Goal: Task Accomplishment & Management: Manage account settings

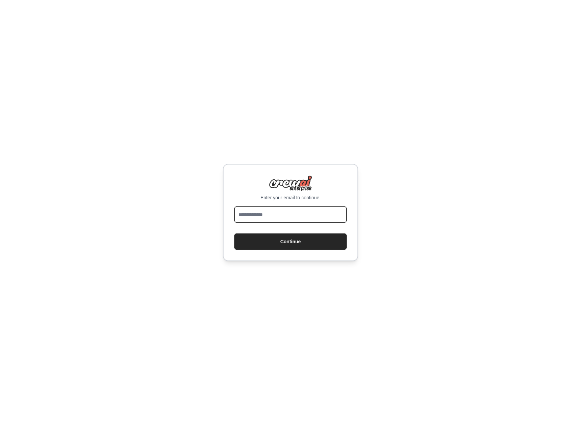
drag, startPoint x: 0, startPoint y: 0, endPoint x: 296, endPoint y: 217, distance: 367.5
click at [296, 217] on input "email" at bounding box center [290, 215] width 112 height 16
type input "**********"
click at [277, 247] on button "Continue" at bounding box center [290, 242] width 112 height 16
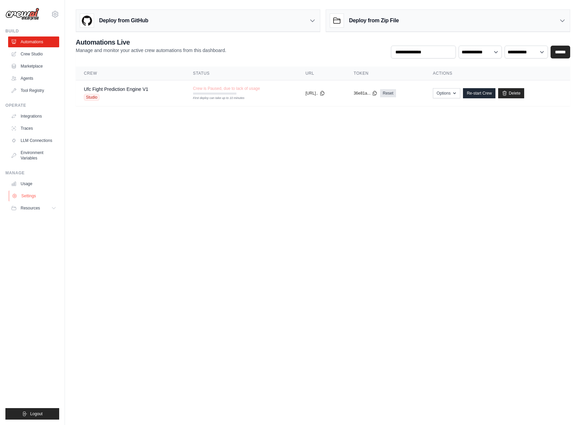
click at [24, 192] on link "Settings" at bounding box center [34, 196] width 51 height 11
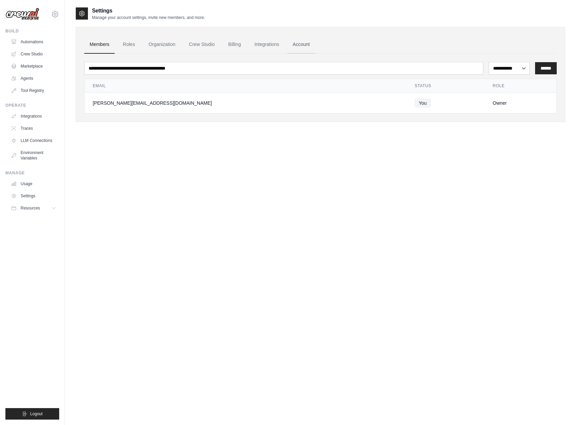
click at [303, 42] on link "Account" at bounding box center [301, 45] width 28 height 18
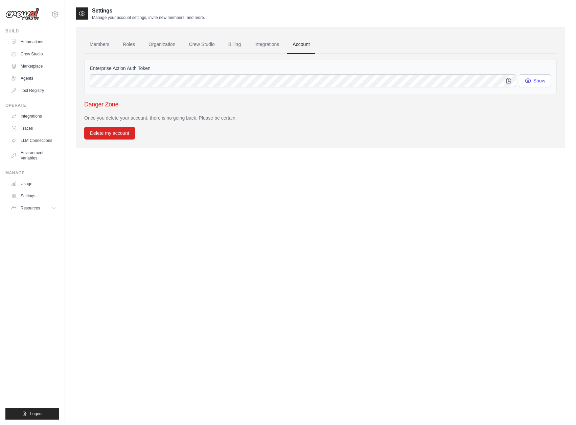
click at [192, 93] on div "Enterprise Action Auth Token Show" at bounding box center [320, 76] width 472 height 35
click at [535, 81] on button "Show" at bounding box center [535, 80] width 32 height 13
click at [513, 79] on button "button" at bounding box center [508, 80] width 15 height 13
drag, startPoint x: 87, startPoint y: 68, endPoint x: 161, endPoint y: 72, distance: 74.1
click at [161, 72] on div "Enterprise Action Auth Token Show" at bounding box center [320, 76] width 472 height 35
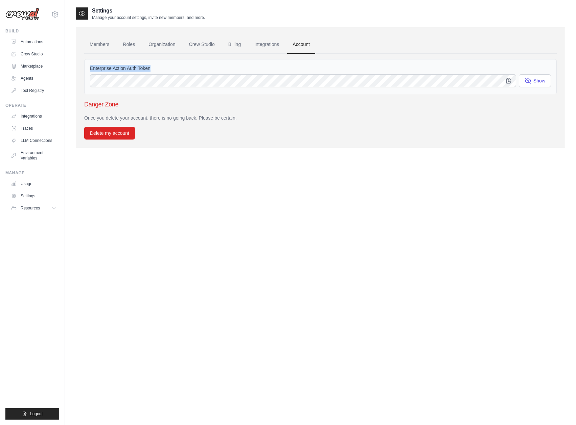
copy div "Enterprise Action Auth Token"
click at [304, 239] on div "Settings Manage your account settings, invite new members, and more. Members Ro…" at bounding box center [320, 219] width 489 height 425
click at [265, 42] on link "Integrations" at bounding box center [267, 45] width 36 height 18
click at [230, 45] on link "Billing" at bounding box center [234, 45] width 23 height 18
click at [34, 40] on link "Automations" at bounding box center [34, 42] width 51 height 11
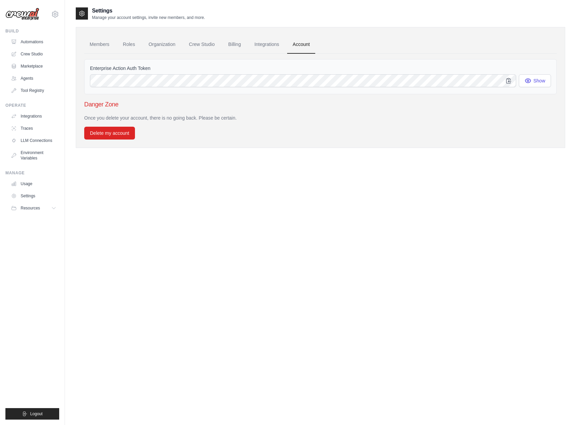
click at [116, 243] on div "Settings Manage your account settings, invite new members, and more. Members Ro…" at bounding box center [320, 219] width 489 height 425
click at [229, 48] on link "Billing" at bounding box center [234, 45] width 23 height 18
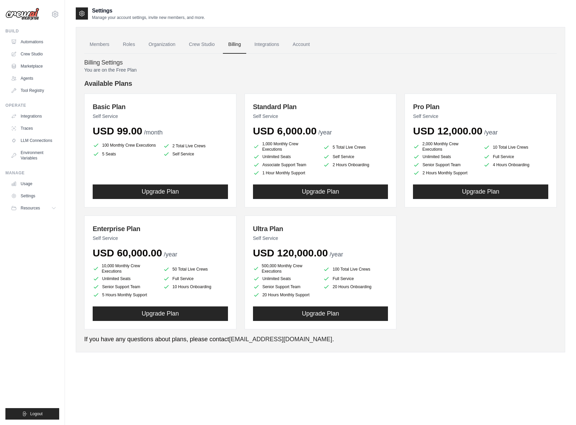
click at [208, 47] on link "Crew Studio" at bounding box center [202, 45] width 37 height 18
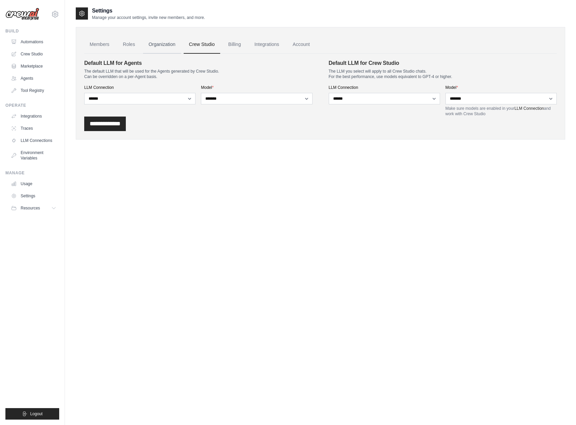
click at [169, 38] on link "Organization" at bounding box center [162, 45] width 38 height 18
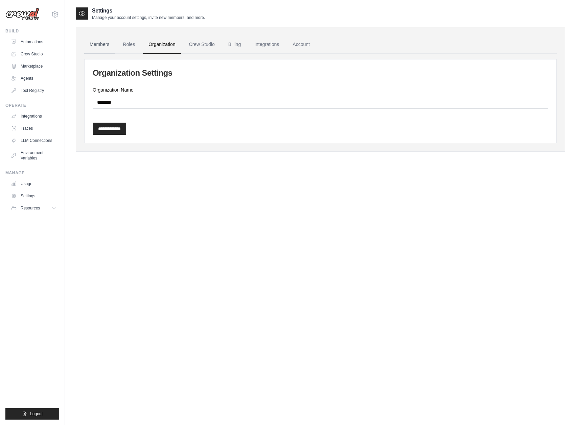
click at [96, 41] on link "Members" at bounding box center [99, 45] width 30 height 18
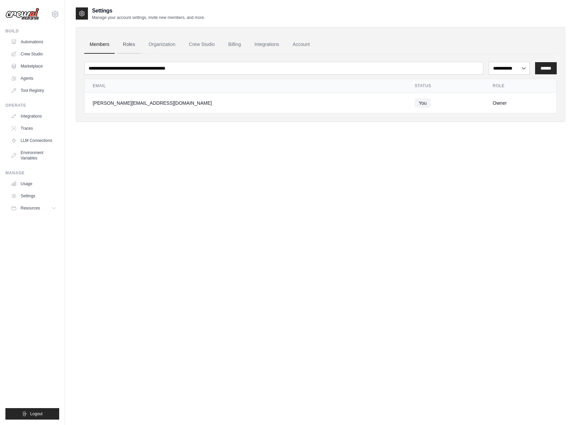
click at [124, 45] on link "Roles" at bounding box center [128, 45] width 23 height 18
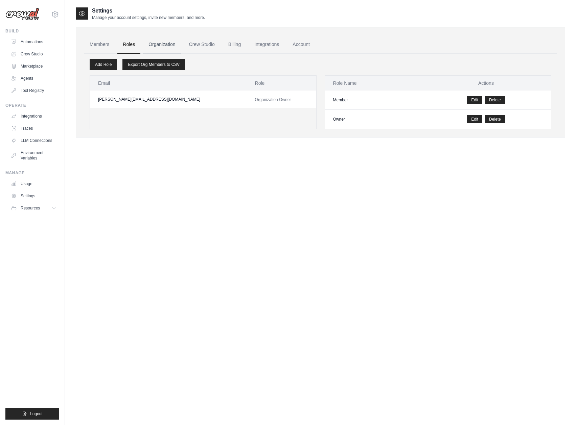
click at [155, 46] on link "Organization" at bounding box center [162, 45] width 38 height 18
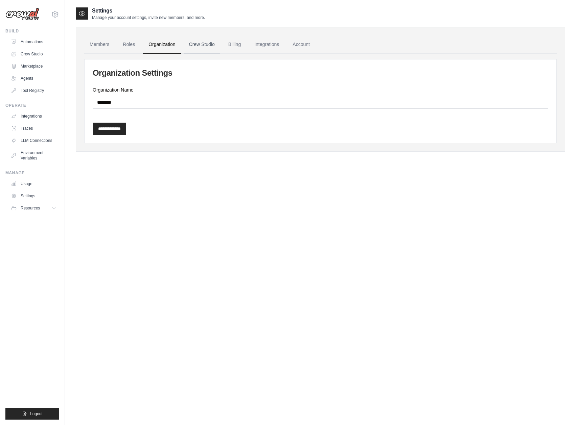
click at [193, 45] on link "Crew Studio" at bounding box center [202, 45] width 37 height 18
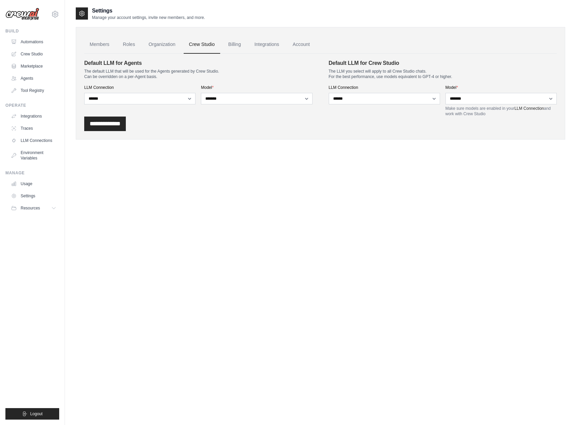
click at [238, 46] on link "Billing" at bounding box center [234, 45] width 23 height 18
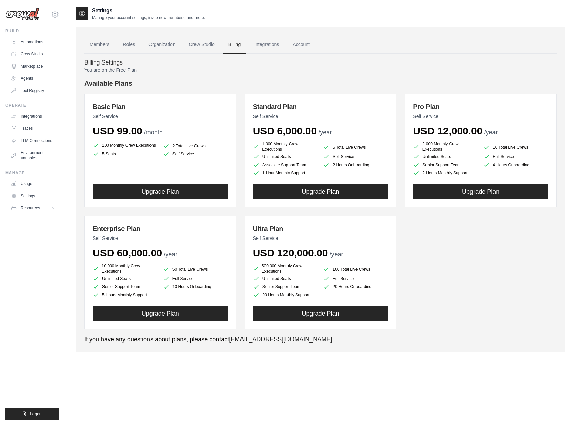
click at [275, 47] on link "Integrations" at bounding box center [267, 45] width 36 height 18
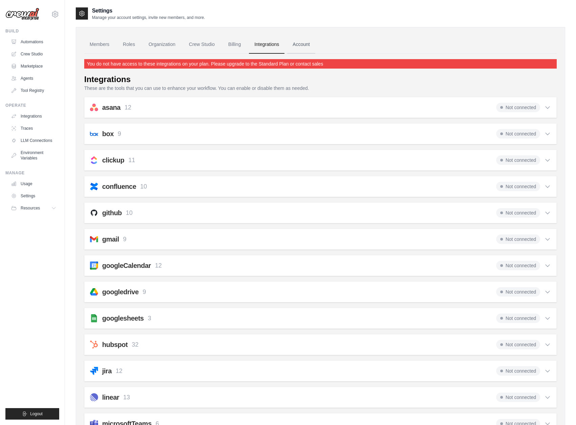
click at [304, 49] on link "Account" at bounding box center [301, 45] width 28 height 18
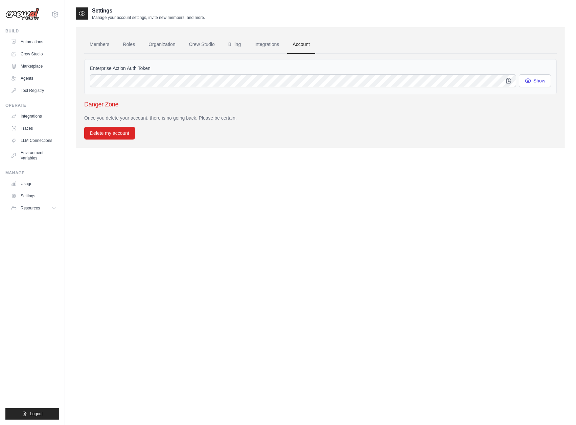
click at [332, 220] on div "Settings Manage your account settings, invite new members, and more. Members Ro…" at bounding box center [320, 219] width 489 height 425
click at [43, 46] on link "Automations" at bounding box center [34, 42] width 51 height 11
click at [59, 13] on div "nick@nicholaswestburg.com Settings Build Automations Crew Studio Marketplace" at bounding box center [32, 212] width 65 height 425
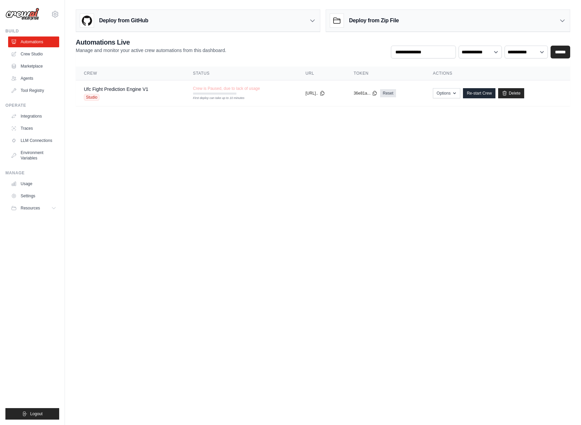
click at [542, 192] on body "nick@nicholaswestburg.com Settings Build Automations Crew Studio" at bounding box center [290, 212] width 581 height 425
click at [34, 101] on ul "Build Automations Crew Studio Marketplace Agents" at bounding box center [32, 224] width 54 height 392
click at [33, 77] on link "Agents" at bounding box center [34, 78] width 51 height 11
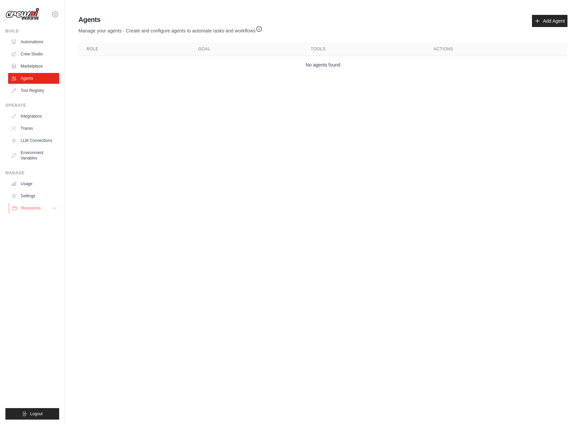
click at [40, 212] on button "Resources" at bounding box center [34, 208] width 51 height 11
click at [27, 232] on span "GitHub" at bounding box center [30, 230] width 13 height 5
click at [19, 198] on link "Settings" at bounding box center [34, 196] width 51 height 11
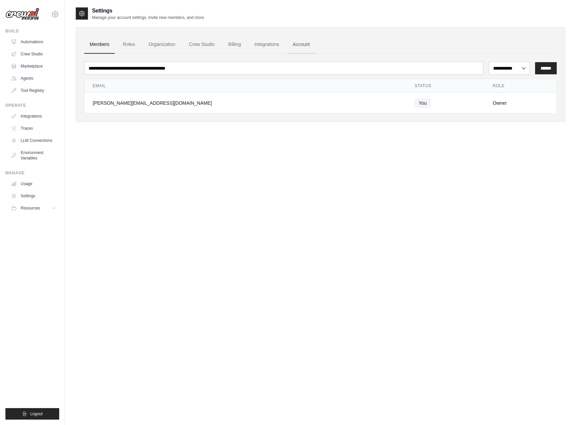
click at [305, 40] on link "Account" at bounding box center [301, 45] width 28 height 18
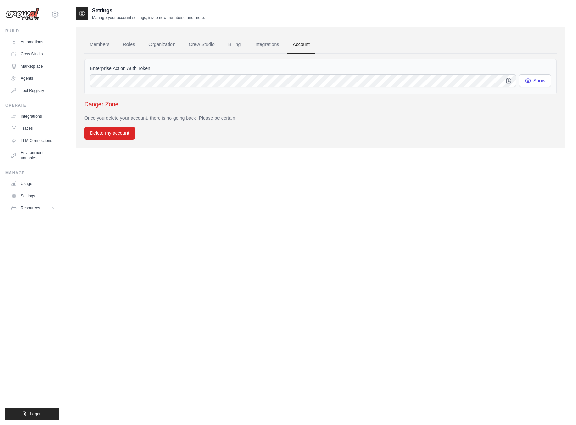
click at [221, 134] on div "Once you delete your account, there is no going back. Please be certain. Delete…" at bounding box center [320, 127] width 472 height 25
click at [545, 84] on button "Show" at bounding box center [535, 80] width 32 height 13
click at [115, 67] on label "Enterprise Action Auth Token" at bounding box center [320, 68] width 461 height 7
click at [272, 42] on link "Integrations" at bounding box center [267, 45] width 36 height 18
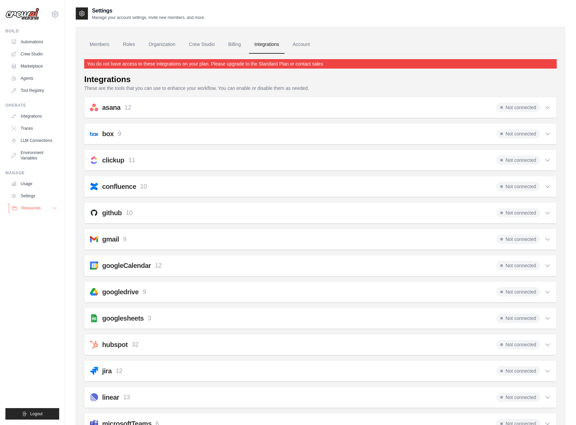
click at [31, 209] on span "Resources" at bounding box center [30, 208] width 19 height 5
click at [26, 196] on link "Settings" at bounding box center [34, 196] width 51 height 11
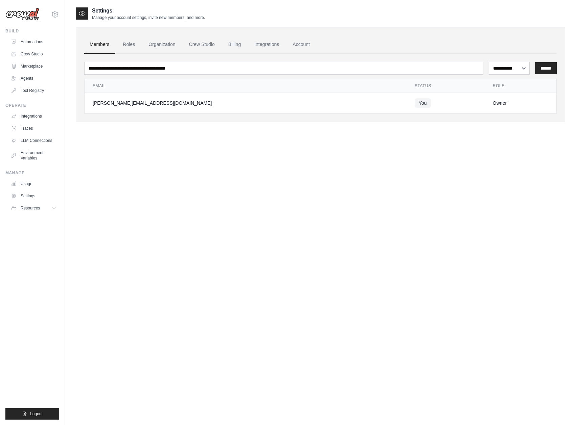
click at [104, 50] on link "Members" at bounding box center [99, 45] width 30 height 18
click at [131, 45] on link "Roles" at bounding box center [128, 45] width 23 height 18
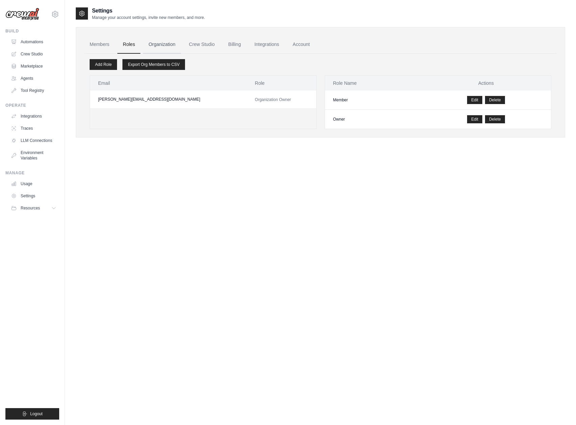
click at [170, 41] on link "Organization" at bounding box center [162, 45] width 38 height 18
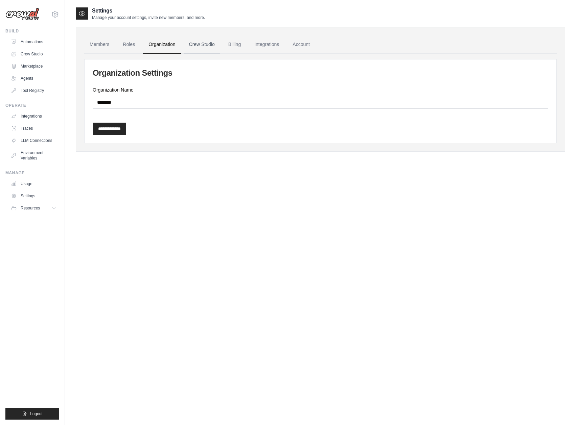
click at [198, 43] on link "Crew Studio" at bounding box center [202, 45] width 37 height 18
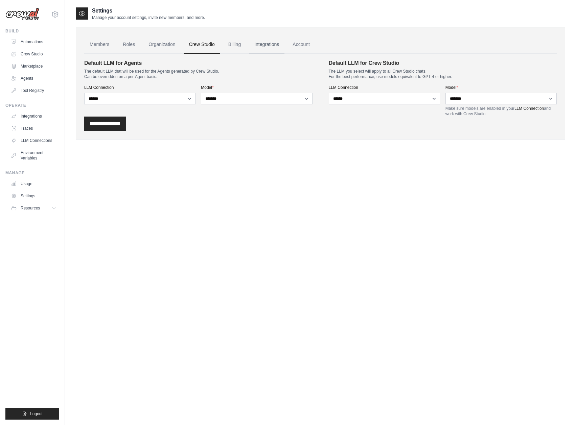
click at [253, 46] on link "Integrations" at bounding box center [267, 45] width 36 height 18
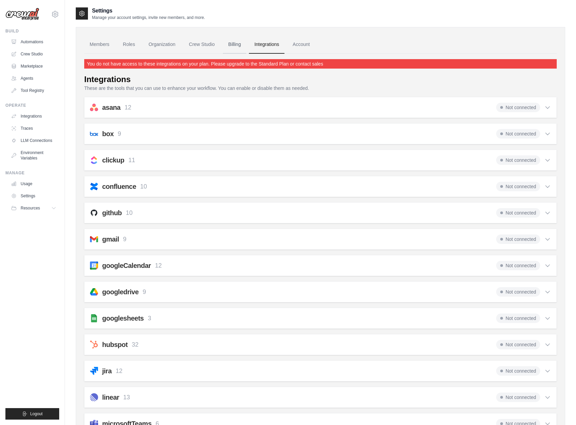
click at [234, 49] on link "Billing" at bounding box center [234, 45] width 23 height 18
click at [33, 53] on link "Crew Studio" at bounding box center [34, 54] width 51 height 11
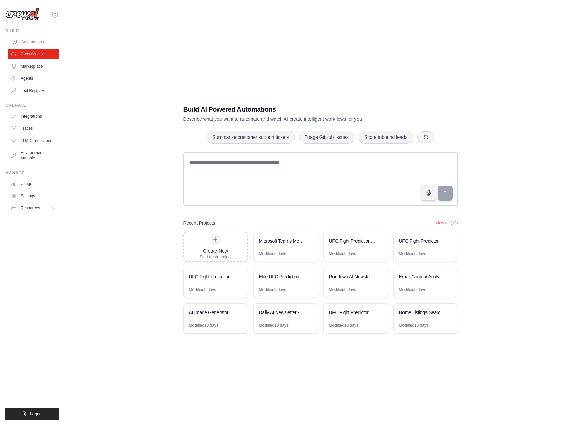
click at [38, 42] on link "Automations" at bounding box center [34, 42] width 51 height 11
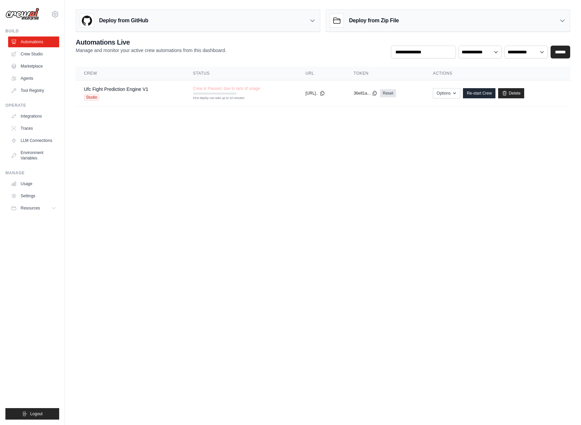
click at [381, 13] on div "Deploy from Zip File" at bounding box center [448, 21] width 244 height 22
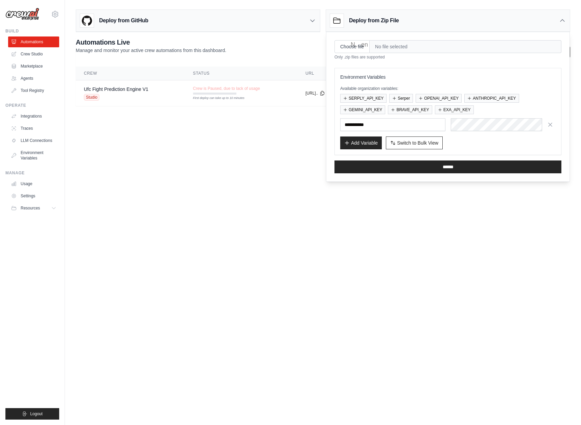
click at [294, 34] on div "**********" at bounding box center [323, 56] width 516 height 99
click at [295, 20] on div "Deploy from GitHub" at bounding box center [198, 21] width 244 height 22
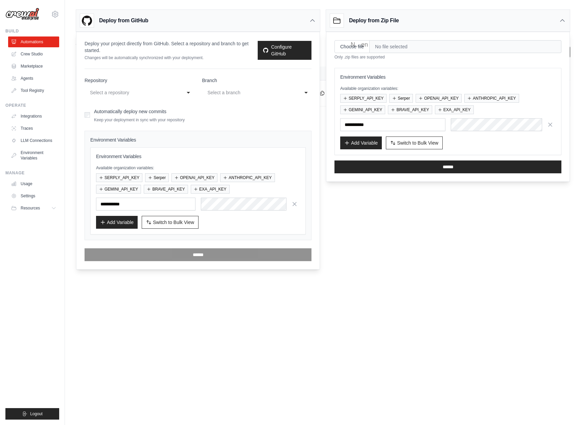
click at [131, 120] on p "Keep your deployment in sync with your repository" at bounding box center [139, 119] width 91 height 5
drag, startPoint x: 91, startPoint y: 154, endPoint x: 261, endPoint y: 154, distance: 170.1
click at [261, 154] on div "Environment Variables Available organization variables: SERPLY_API_KEY [PERSON_…" at bounding box center [197, 190] width 215 height 87
click at [114, 177] on button "SERPLY_API_KEY" at bounding box center [119, 177] width 46 height 9
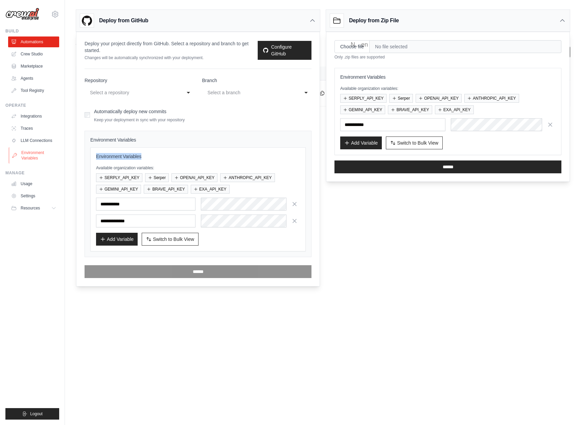
click at [34, 153] on link "Environment Variables" at bounding box center [34, 155] width 51 height 16
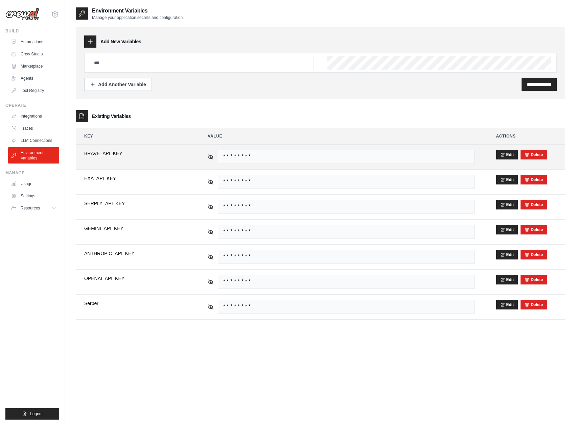
click at [198, 157] on tr "**********" at bounding box center [320, 157] width 489 height 25
click at [207, 156] on td "********" at bounding box center [341, 157] width 283 height 25
click at [210, 156] on icon at bounding box center [211, 157] width 6 height 6
click at [244, 156] on span "BSAgPSjVha28P3wxAcWsxmJY3hA8_CJ" at bounding box center [346, 157] width 256 height 14
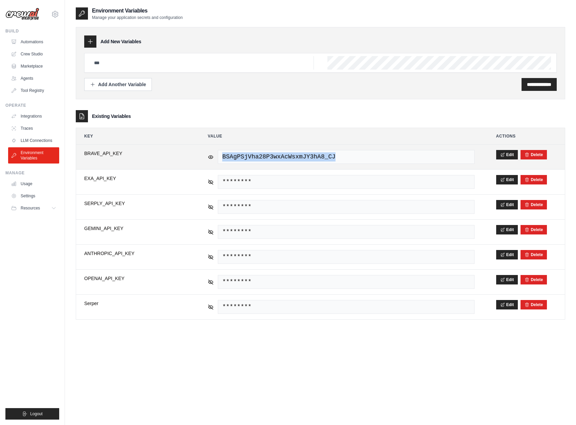
click at [244, 156] on span "BSAgPSjVha28P3wxAcWsxmJY3hA8_CJ" at bounding box center [346, 157] width 256 height 14
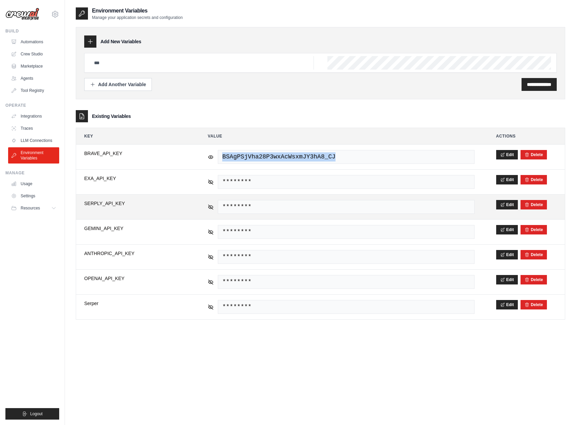
copy tr "BSAgPSjVha28P3wxAcWsxmJY3hA8_CJ"
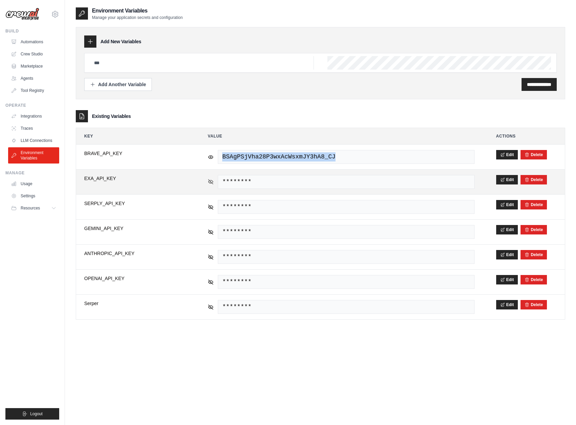
click at [208, 183] on icon at bounding box center [211, 182] width 6 height 6
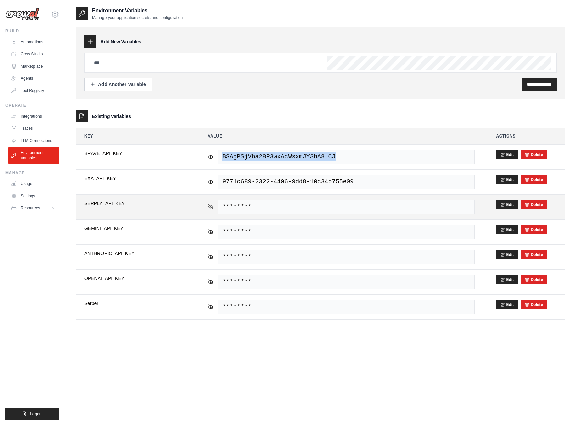
click at [210, 205] on icon at bounding box center [211, 207] width 6 height 6
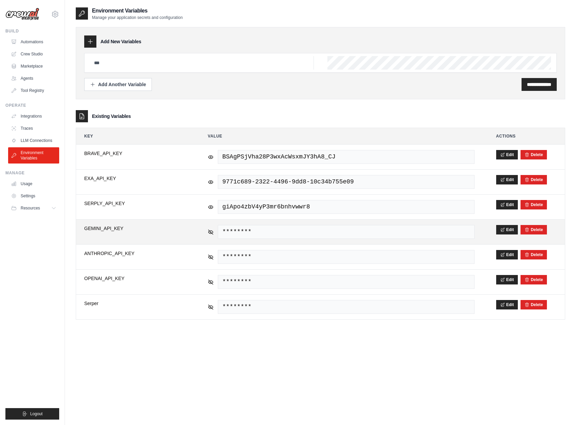
click at [210, 227] on div "********" at bounding box center [341, 232] width 267 height 14
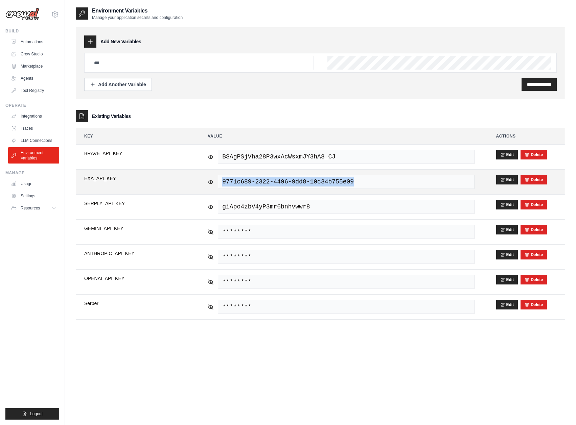
drag, startPoint x: 418, startPoint y: 179, endPoint x: 218, endPoint y: 193, distance: 200.7
click at [218, 193] on td "9771c689-2322-4496-9dd8-10c34b755e09" at bounding box center [341, 182] width 283 height 25
copy span "9771c689-2322-4496-9dd8-10c34b755e09"
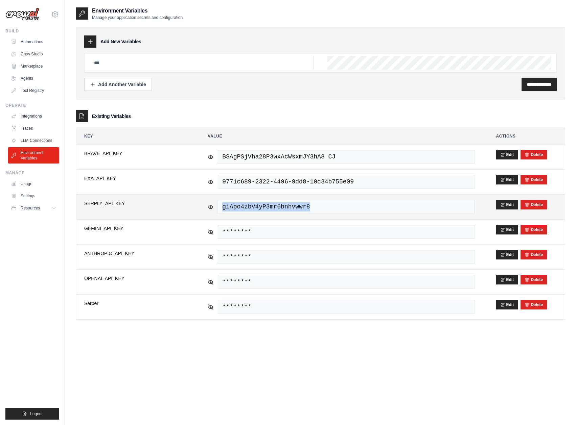
drag, startPoint x: 331, startPoint y: 210, endPoint x: 216, endPoint y: 217, distance: 114.5
click at [216, 217] on td "giApo4zbV4yP3mr6bnhvwwr8" at bounding box center [341, 207] width 283 height 25
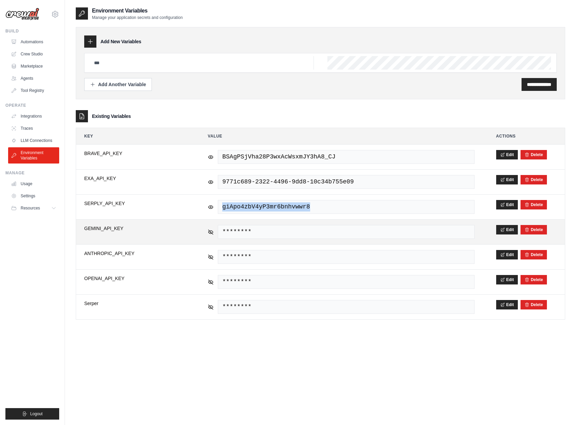
copy span "giApo4zbV4yP3mr6bnhvwwr8"
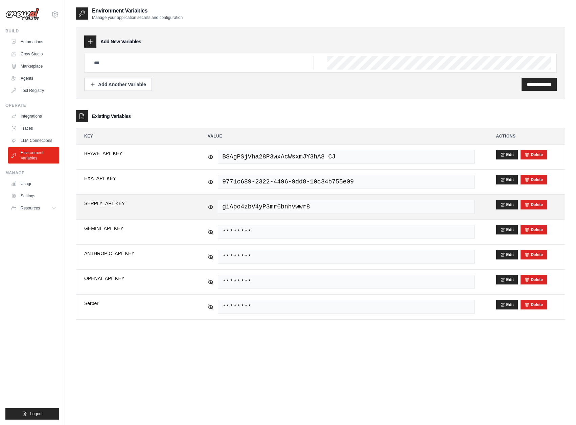
click at [136, 202] on span "SERPLY_API_KEY" at bounding box center [135, 203] width 102 height 7
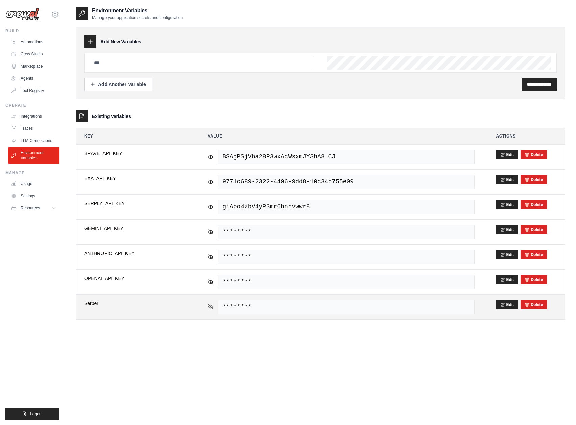
click at [211, 310] on icon at bounding box center [211, 307] width 6 height 6
drag, startPoint x: 386, startPoint y: 305, endPoint x: 214, endPoint y: 315, distance: 172.5
click at [214, 315] on td "dea6d321a8ae24bc9cb4f01946ec565a4a65d5b7" at bounding box center [341, 307] width 283 height 25
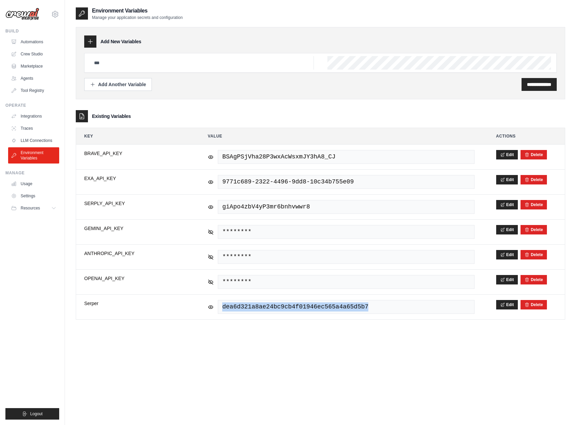
copy span "dea6d321a8ae24bc9cb4f01946ec565a4a65d5b7"
click at [43, 138] on link "LLM Connections" at bounding box center [34, 140] width 51 height 11
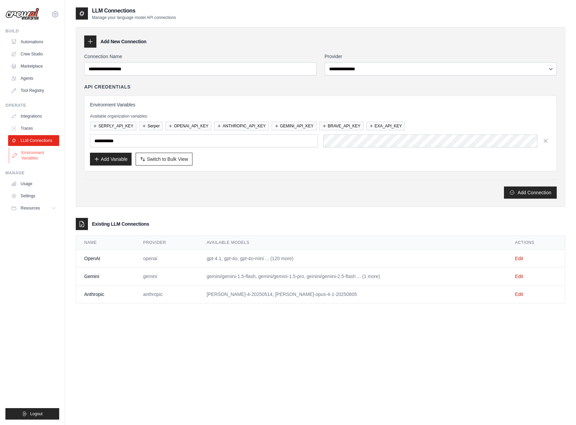
click at [43, 154] on link "Environment Variables" at bounding box center [34, 155] width 51 height 16
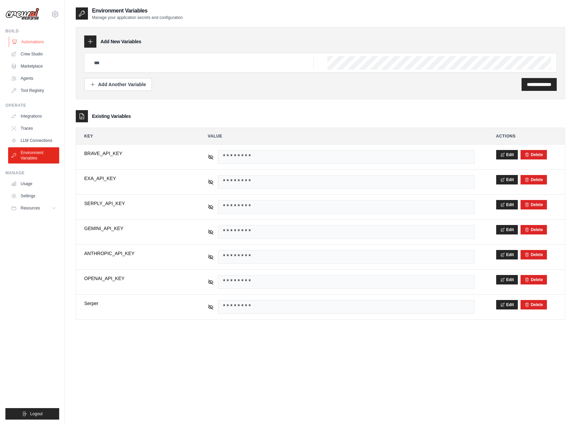
click at [32, 40] on link "Automations" at bounding box center [34, 42] width 51 height 11
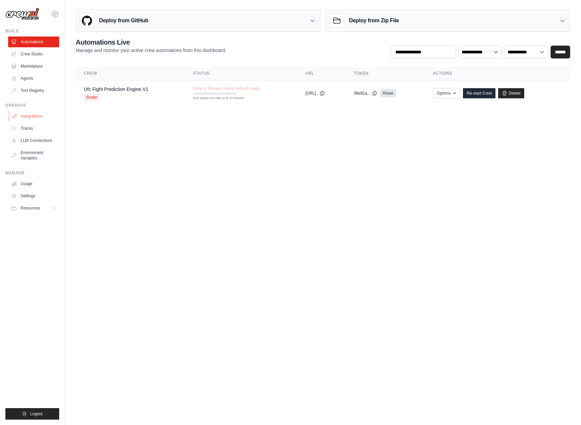
click at [34, 115] on link "Integrations" at bounding box center [34, 116] width 51 height 11
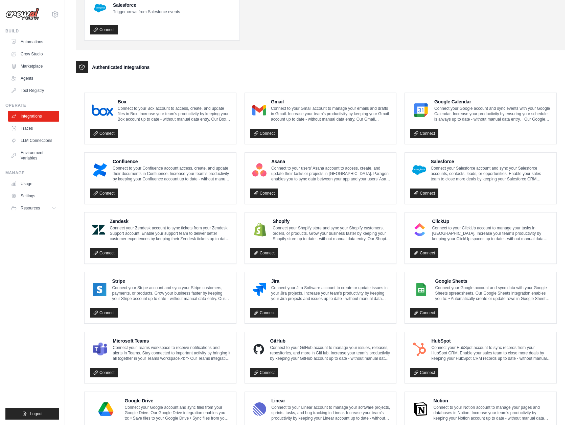
scroll to position [42, 0]
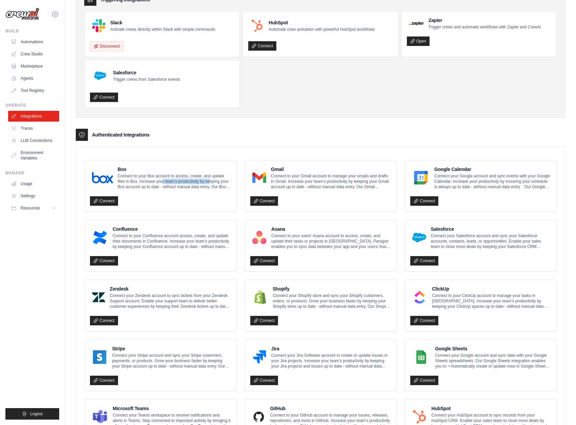
drag, startPoint x: 163, startPoint y: 183, endPoint x: 210, endPoint y: 183, distance: 46.3
click at [210, 183] on p "Connect to your Box account to access, create, and update files in Box. Increas…" at bounding box center [174, 182] width 113 height 16
click at [393, 153] on div "Box Connect to your Box account to access, create, and update files in Box. Inc…" at bounding box center [320, 361] width 489 height 431
drag, startPoint x: 310, startPoint y: 186, endPoint x: 378, endPoint y: 182, distance: 67.8
click at [378, 182] on p "Connect to your Gmail account to manage your emails and drafts in Gmail. Increa…" at bounding box center [331, 182] width 120 height 16
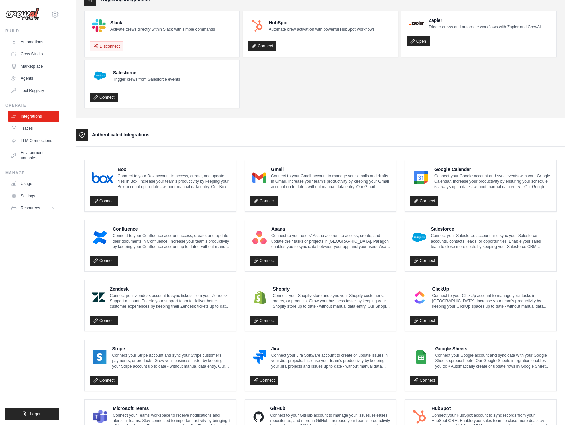
click at [308, 143] on enterprise-integrations\a "Authenticated Integrations Box Connect to your Box account to access, create, a…" at bounding box center [320, 353] width 489 height 448
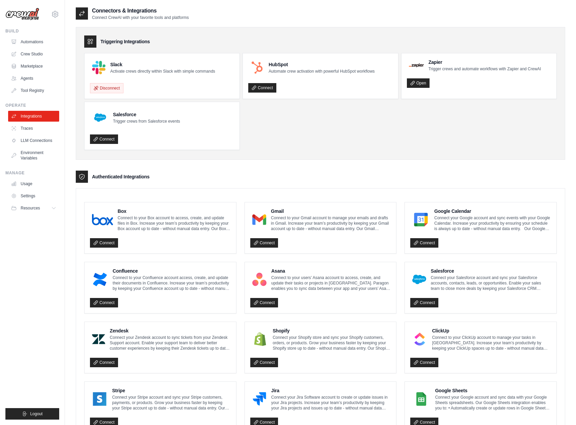
click at [388, 103] on ul "Slack Activate crews directly within Slack with simple commands Disconnect HubS…" at bounding box center [320, 101] width 472 height 97
drag, startPoint x: 113, startPoint y: 121, endPoint x: 213, endPoint y: 119, distance: 100.5
click at [213, 119] on div "Salesforce Trigger crews from Salesforce events" at bounding box center [162, 118] width 144 height 20
drag, startPoint x: 119, startPoint y: 71, endPoint x: 175, endPoint y: 72, distance: 55.8
click at [175, 72] on p "Activate crews directly within Slack with simple commands" at bounding box center [162, 71] width 105 height 5
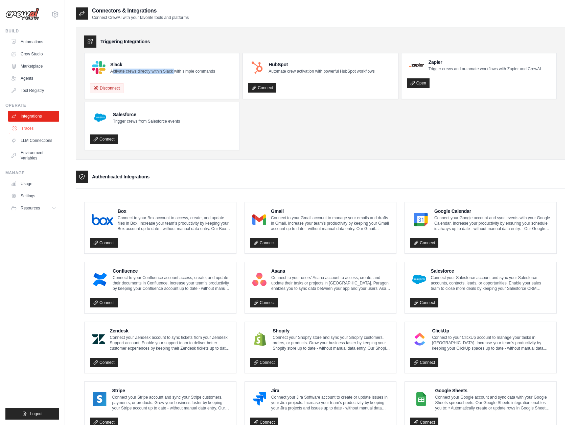
click at [29, 126] on link "Traces" at bounding box center [34, 128] width 51 height 11
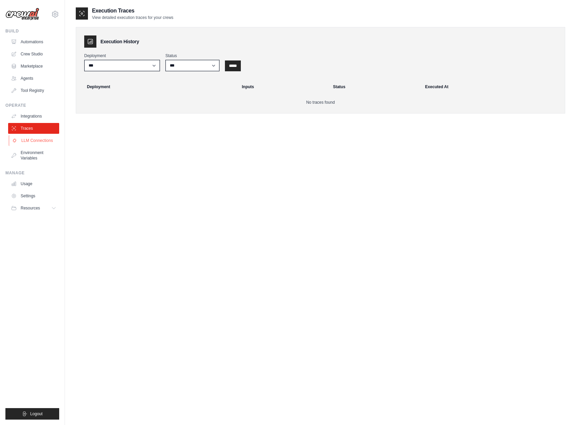
click at [48, 140] on link "LLM Connections" at bounding box center [34, 140] width 51 height 11
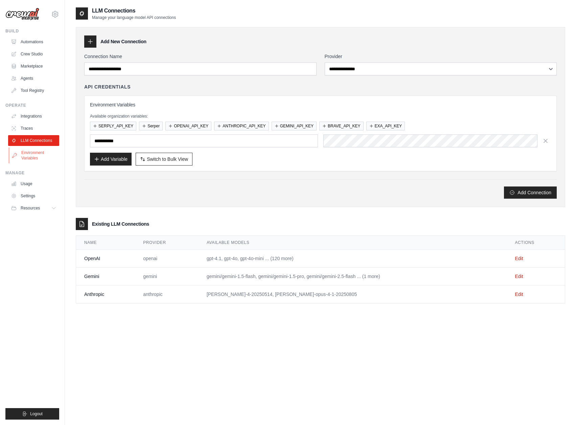
click at [34, 153] on link "Environment Variables" at bounding box center [34, 155] width 51 height 16
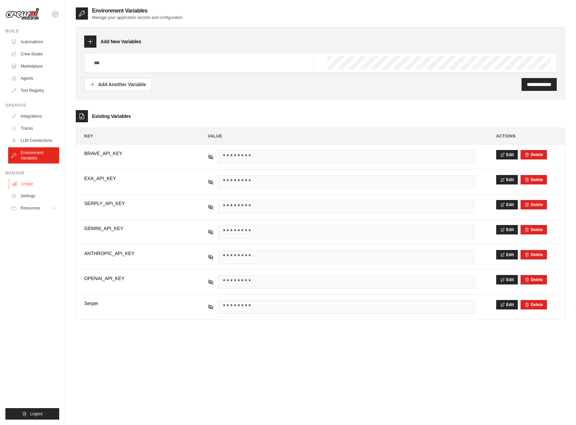
click at [15, 188] on link "Usage" at bounding box center [34, 184] width 51 height 11
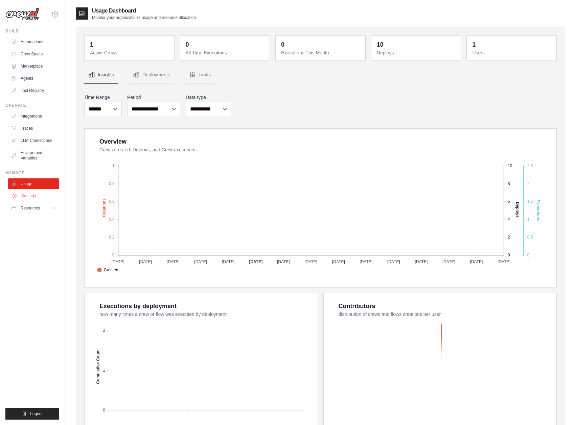
click at [29, 193] on link "Settings" at bounding box center [34, 196] width 51 height 11
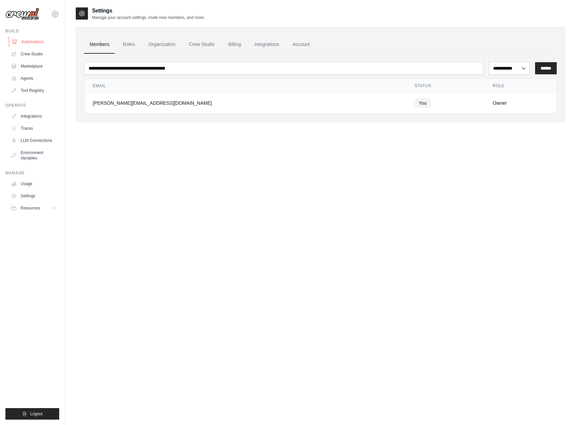
click at [24, 43] on link "Automations" at bounding box center [34, 42] width 51 height 11
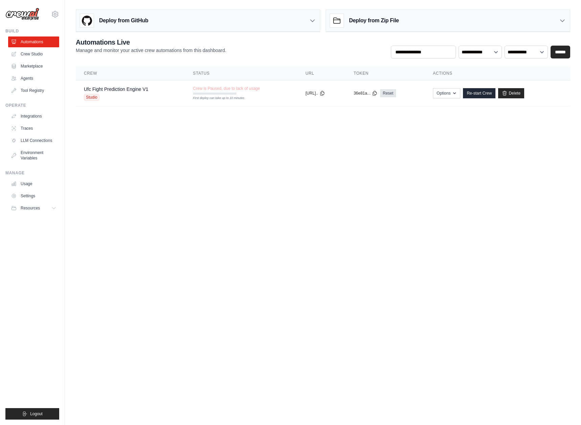
click at [41, 72] on ul "Automations Crew Studio Marketplace Agents Tool Registry" at bounding box center [33, 67] width 51 height 60
click at [28, 84] on ul "Automations Crew Studio Marketplace Agents Tool Registry" at bounding box center [33, 67] width 51 height 60
click at [27, 87] on link "Tool Registry" at bounding box center [34, 90] width 51 height 11
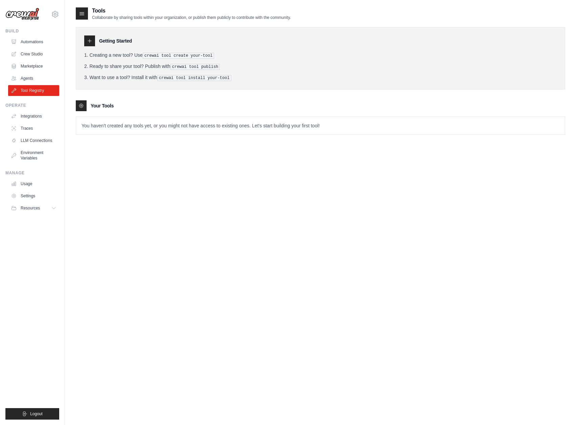
click at [170, 134] on div "Tools Collaborate by sharing tools within your organization, or publish them pu…" at bounding box center [320, 76] width 489 height 139
click at [91, 40] on icon at bounding box center [89, 40] width 5 height 5
click at [43, 87] on link "Tool Registry" at bounding box center [34, 90] width 51 height 11
click at [38, 83] on link "Agents" at bounding box center [34, 78] width 51 height 11
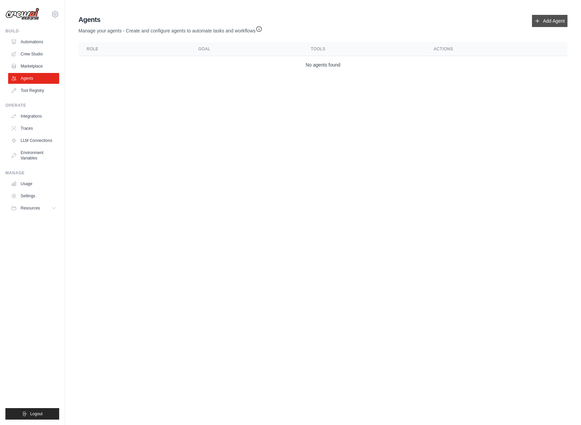
click at [540, 22] on icon at bounding box center [537, 20] width 5 height 5
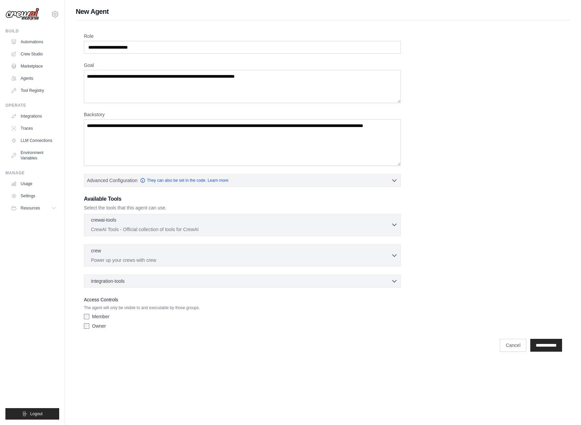
click at [162, 231] on p "CrewAI Tools - Official collection of tools for CrewAI" at bounding box center [241, 229] width 300 height 7
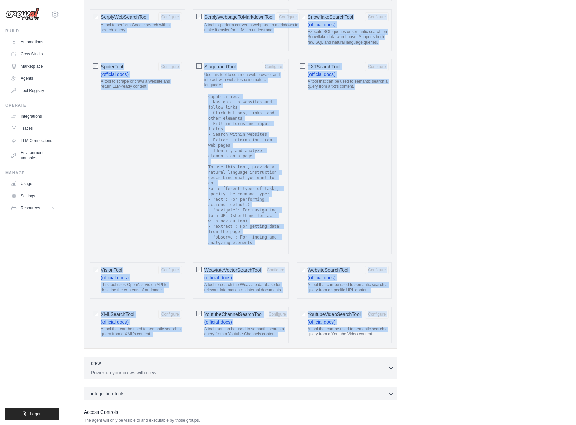
scroll to position [1113, 0]
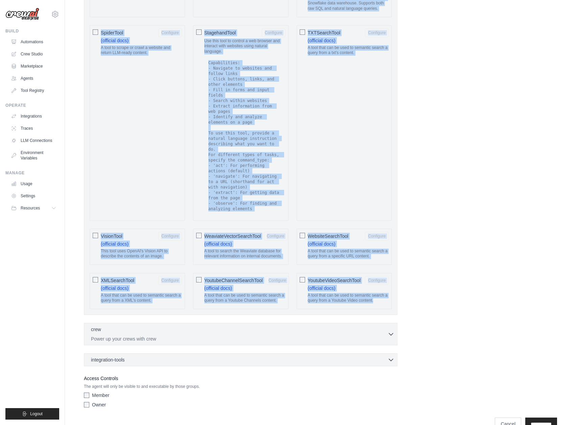
drag, startPoint x: 86, startPoint y: 202, endPoint x: 411, endPoint y: 291, distance: 336.8
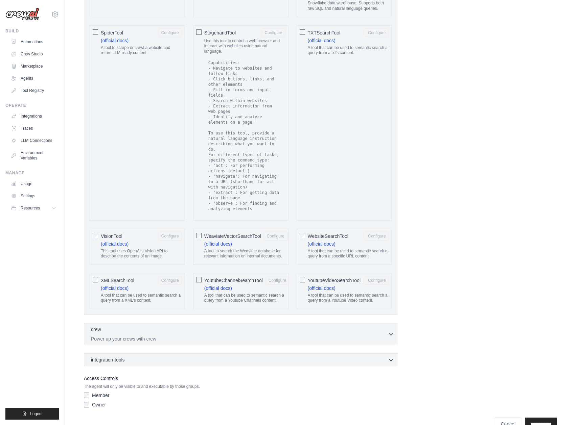
click at [350, 354] on div "integration-tools 0 selected Box Save files to Box Gmail" at bounding box center [241, 360] width 314 height 13
click at [343, 356] on div "integration-tools 0 selected" at bounding box center [242, 359] width 303 height 7
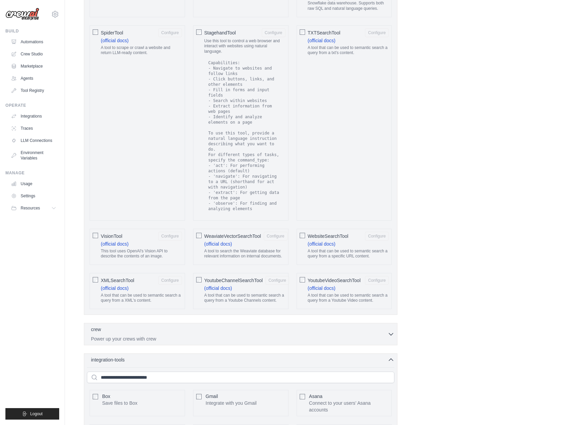
scroll to position [1307, 0]
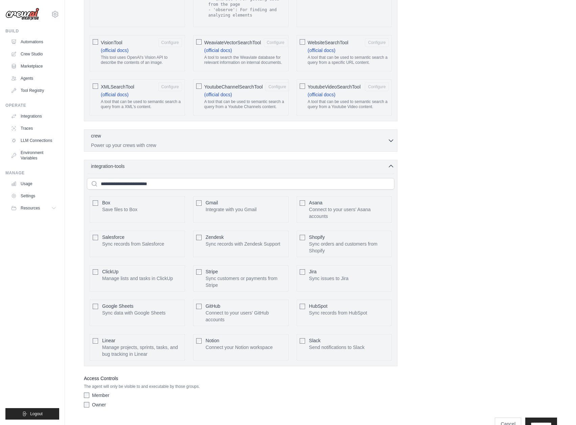
drag, startPoint x: 188, startPoint y: 141, endPoint x: 188, endPoint y: 133, distance: 8.8
click at [187, 132] on div "crew 0 selected" at bounding box center [239, 136] width 297 height 8
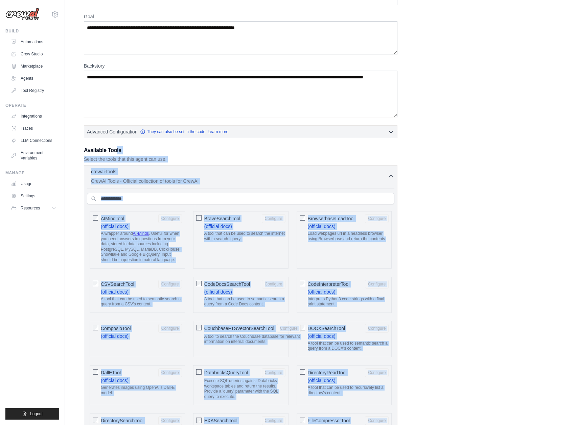
scroll to position [0, 0]
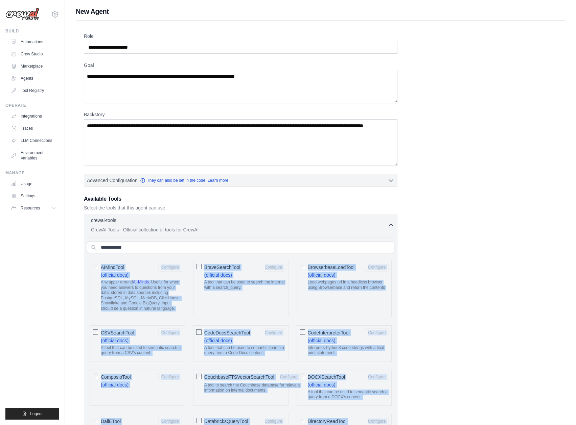
drag, startPoint x: 429, startPoint y: 213, endPoint x: 77, endPoint y: 268, distance: 355.9
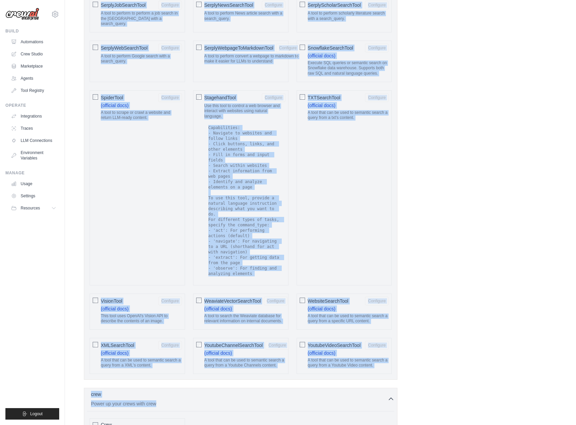
scroll to position [1150, 0]
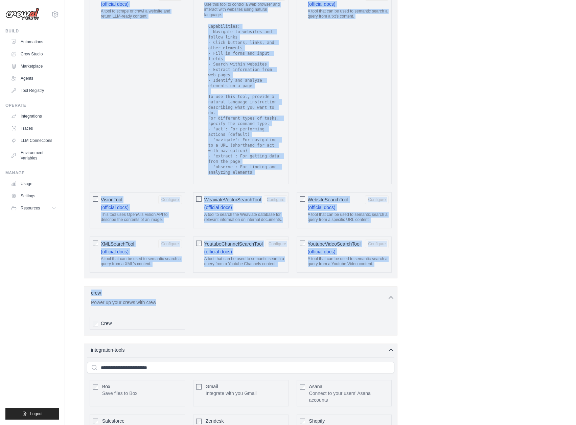
copy div "AIMindTool Configure (official docs) A wrapper around AI-Minds . Useful for whe…"
